Goal: Task Accomplishment & Management: Manage account settings

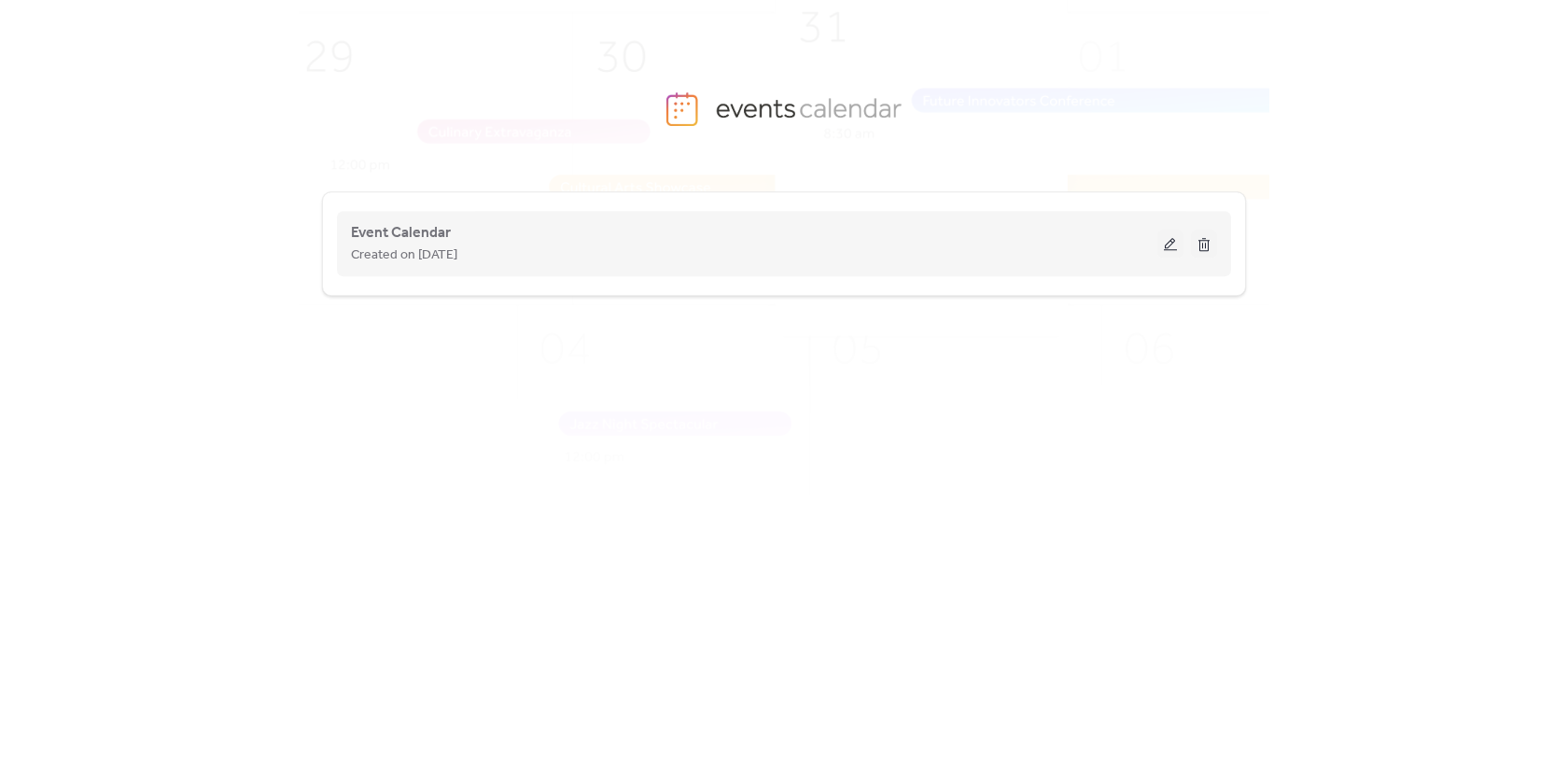
click at [1167, 246] on button at bounding box center [1170, 243] width 27 height 28
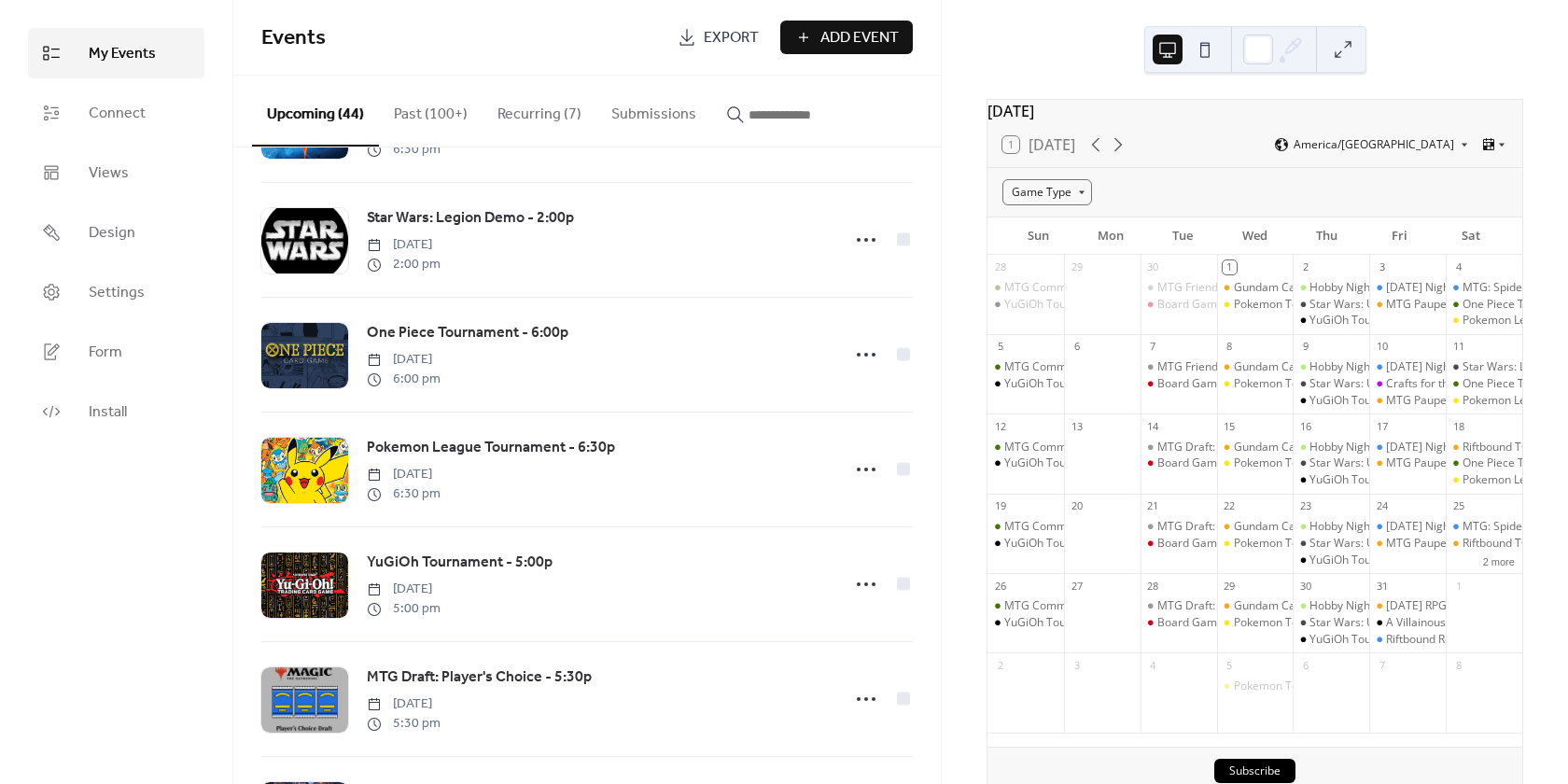
scroll to position [1306, 0]
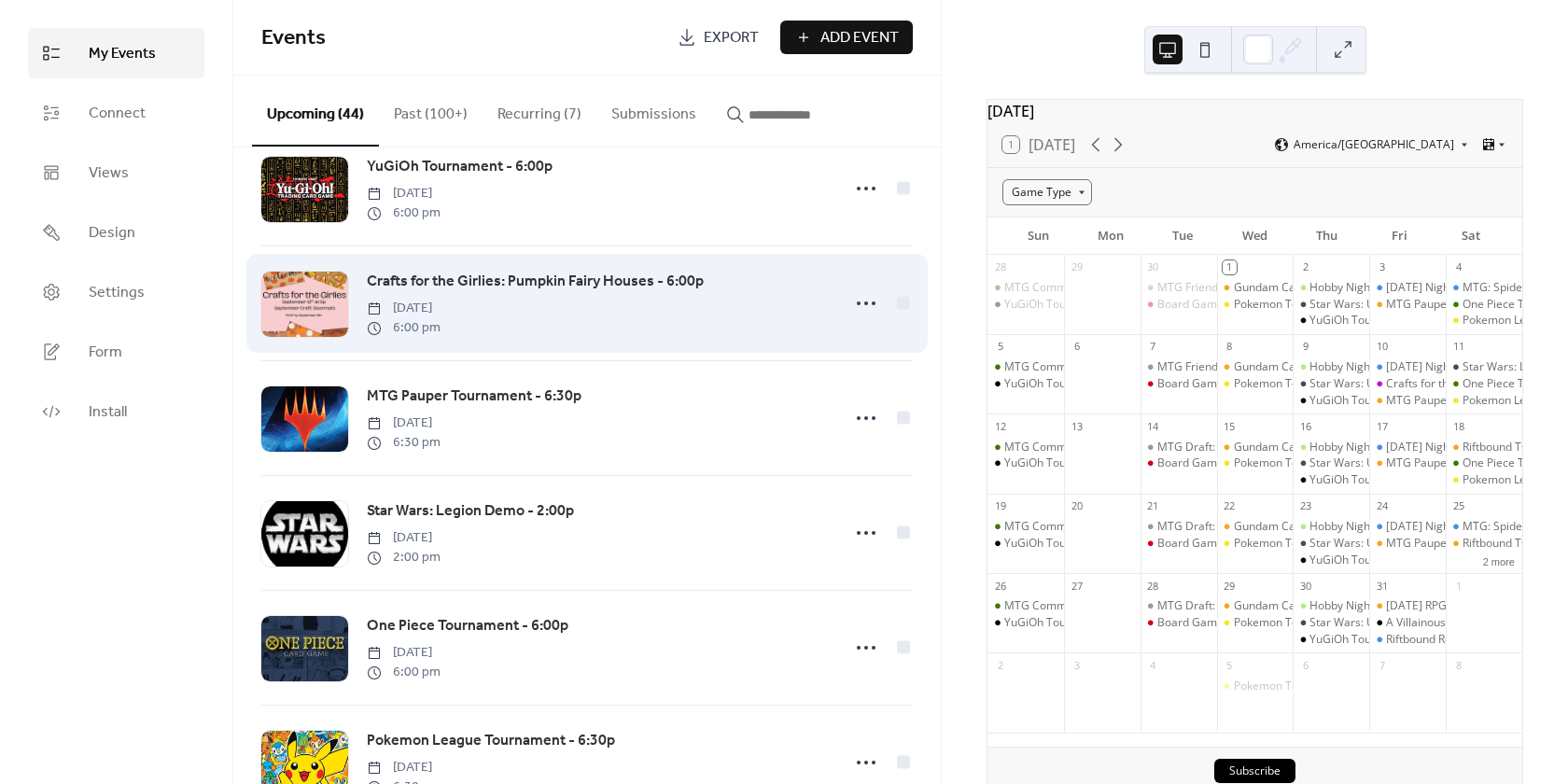
click at [582, 288] on span "Crafts for the Girlies: Pumpkin Fairy Houses - 6:00p" at bounding box center [535, 282] width 337 height 23
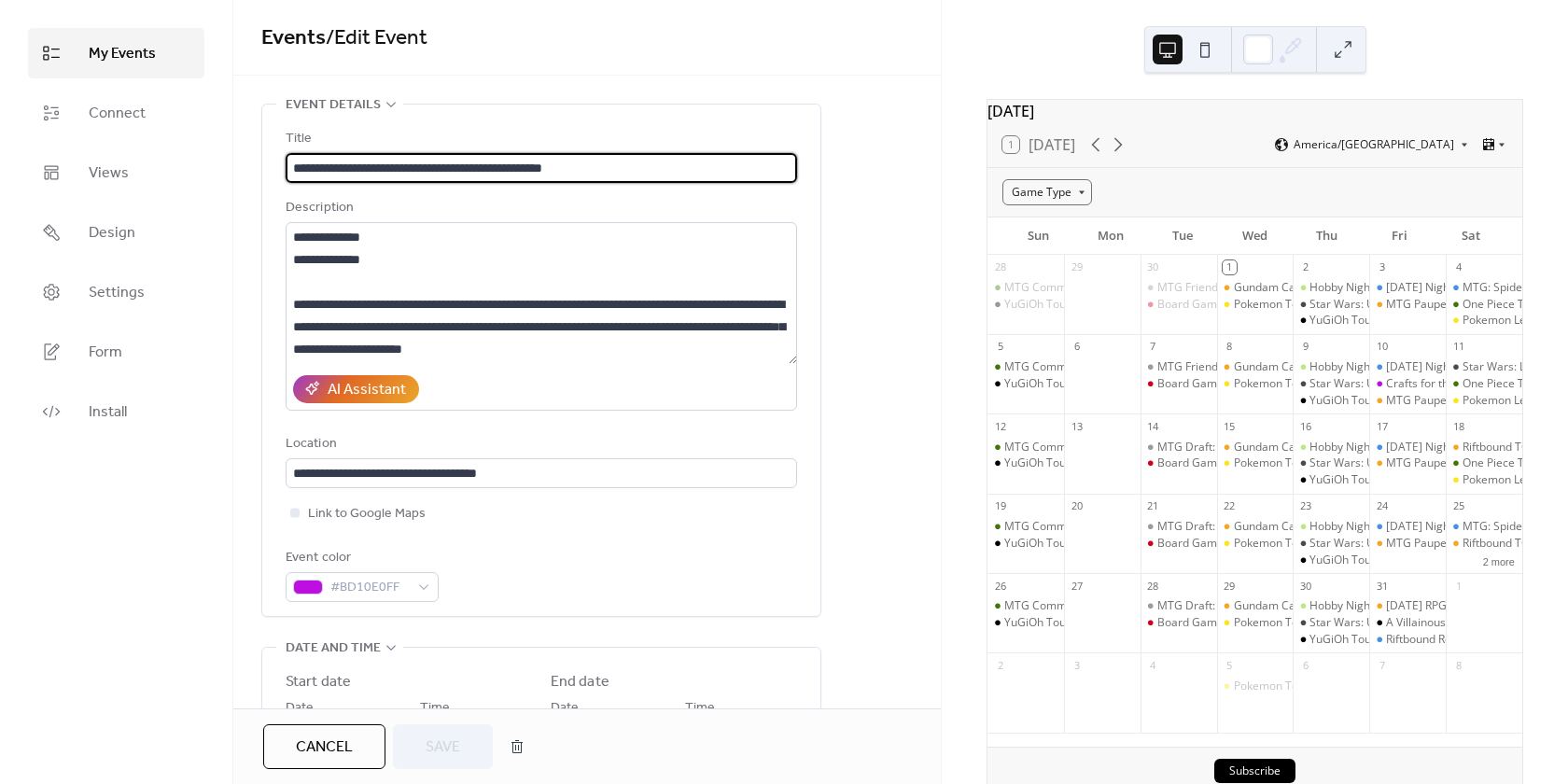
scroll to position [373, 0]
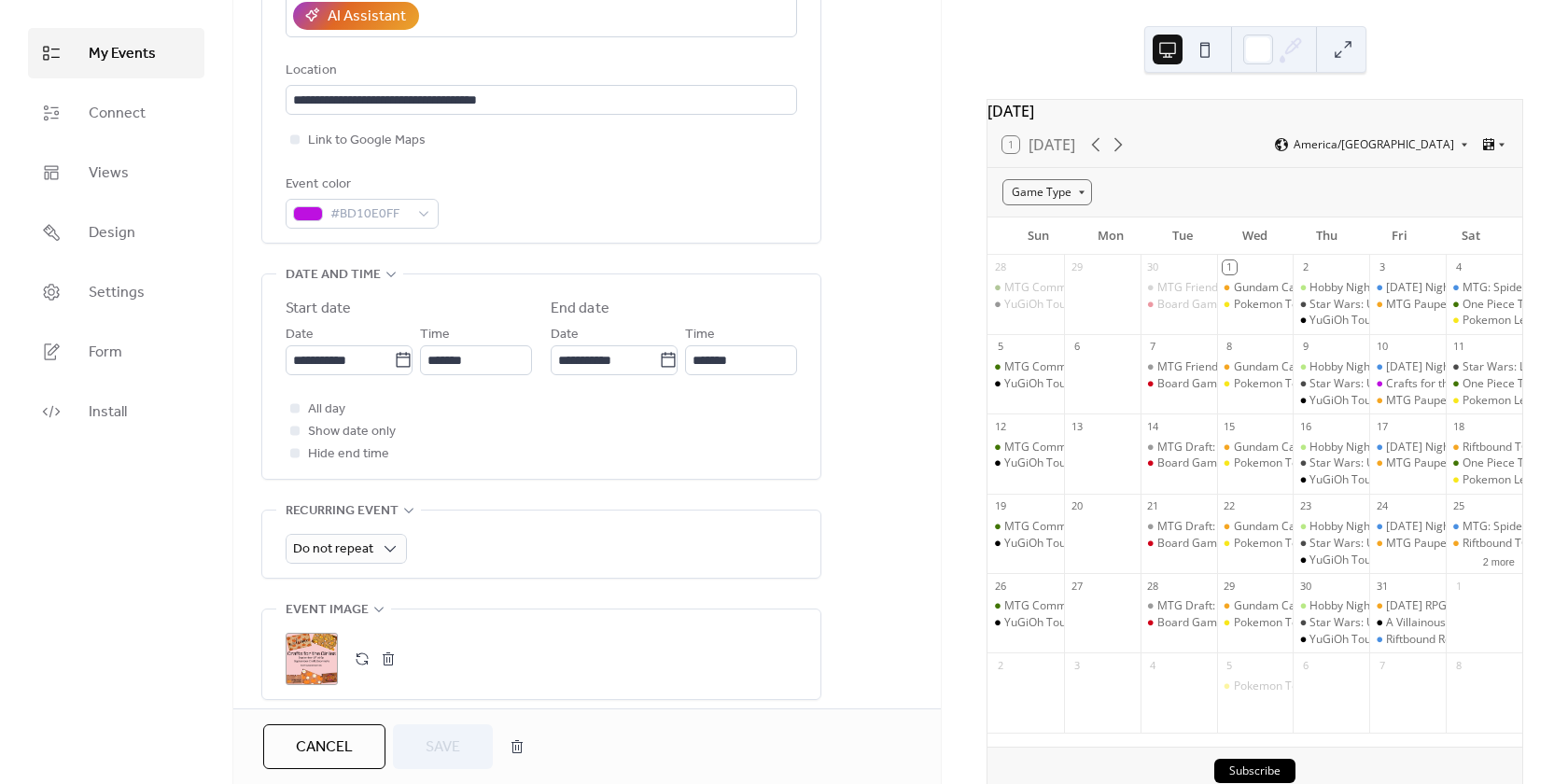
click at [305, 661] on div ";" at bounding box center [311, 658] width 52 height 52
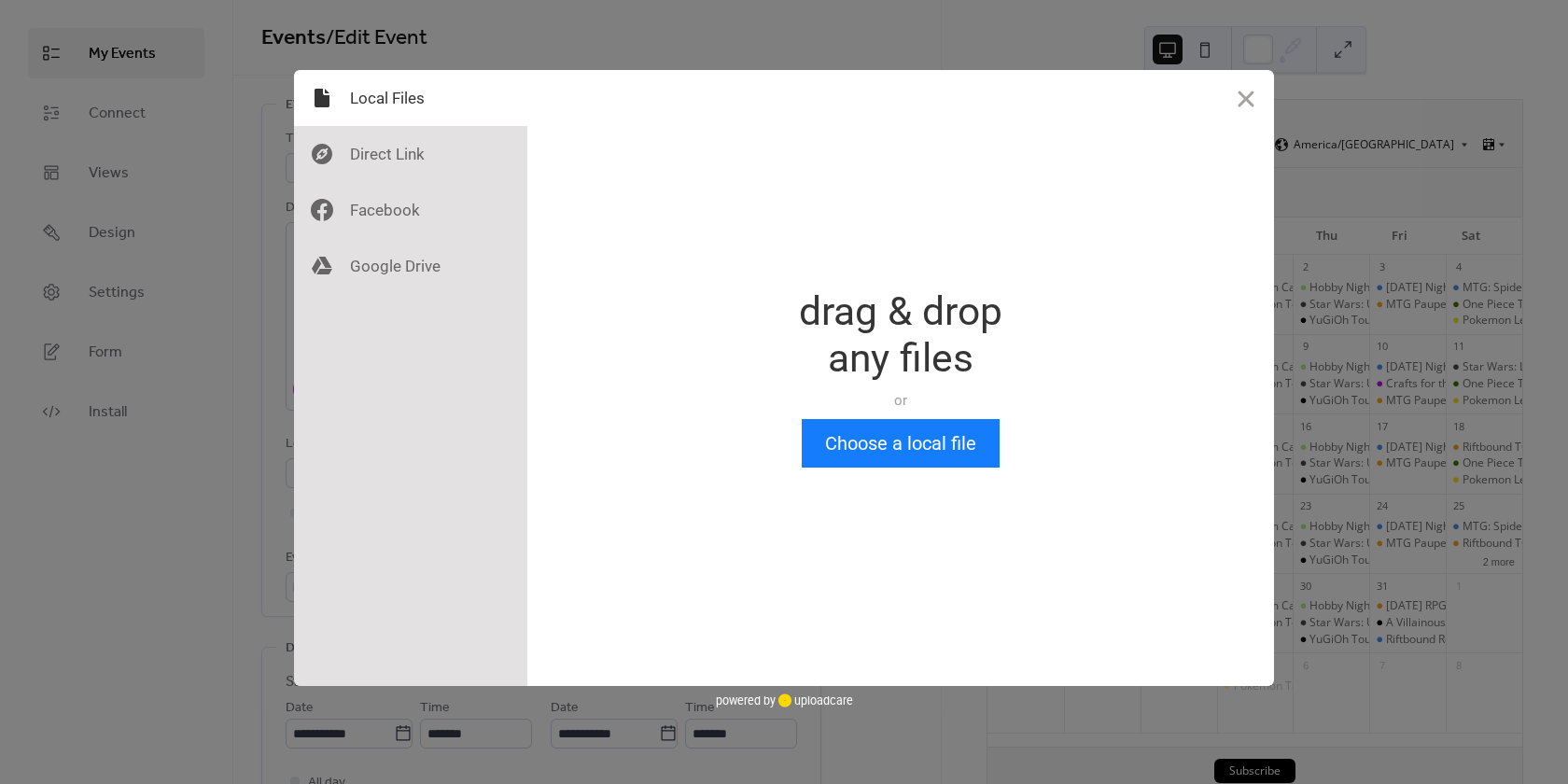
scroll to position [0, 0]
click at [876, 454] on button "Choose a local file" at bounding box center [901, 442] width 198 height 48
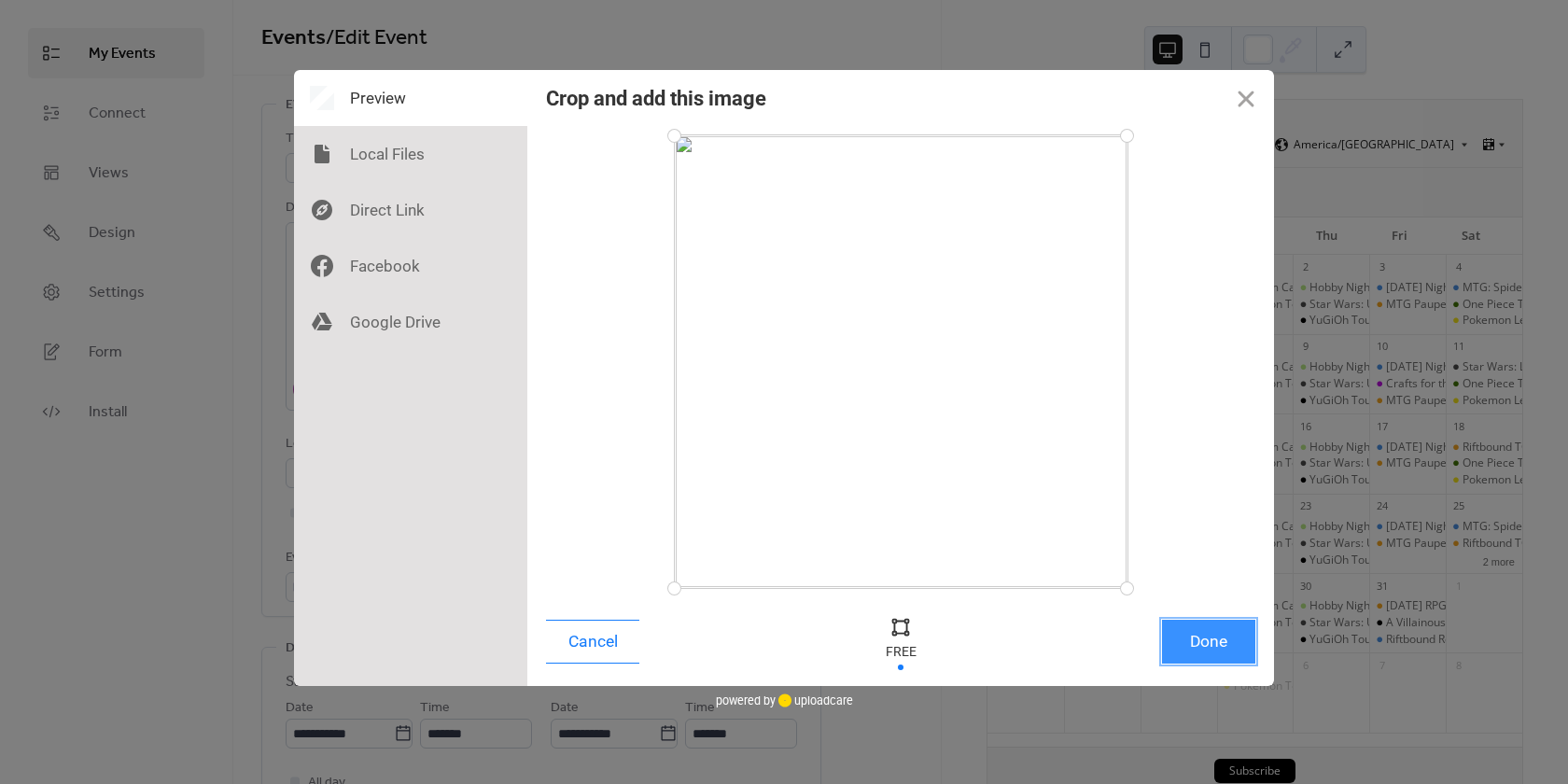
click at [1230, 645] on button "Done" at bounding box center [1208, 641] width 94 height 44
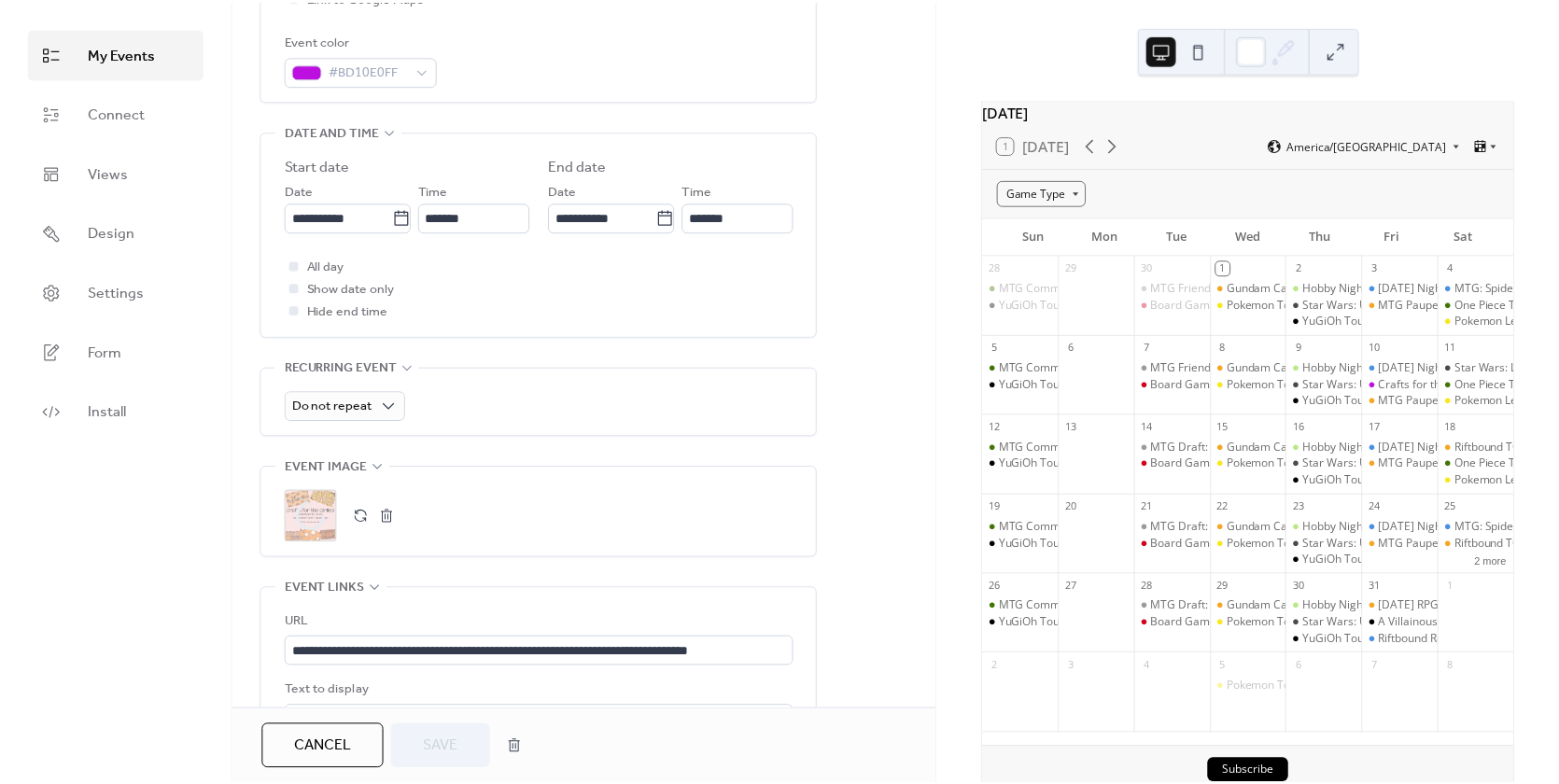
scroll to position [559, 0]
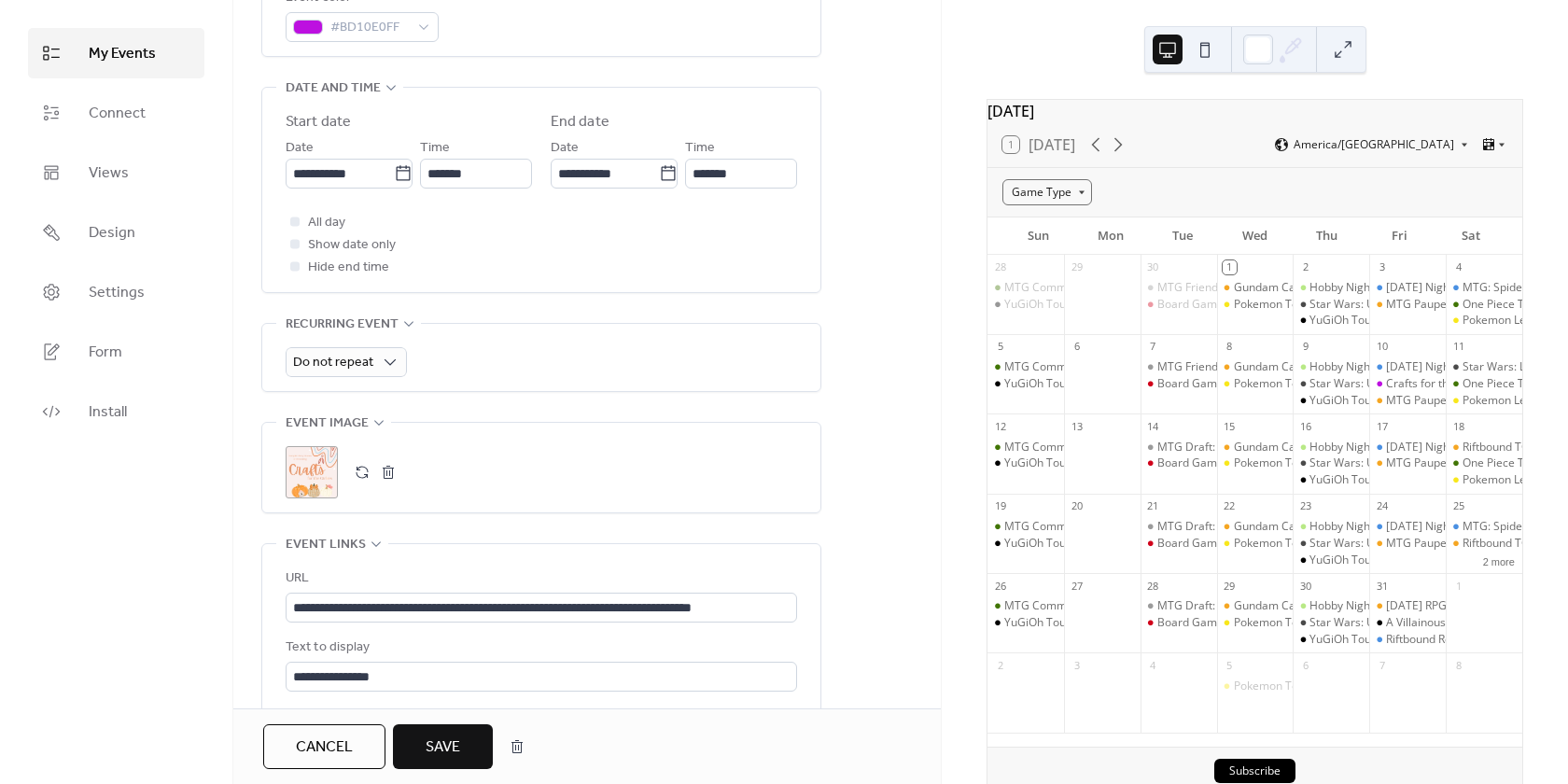
click at [452, 738] on span "Save" at bounding box center [443, 747] width 34 height 23
